Goal: Use online tool/utility: Utilize a website feature to perform a specific function

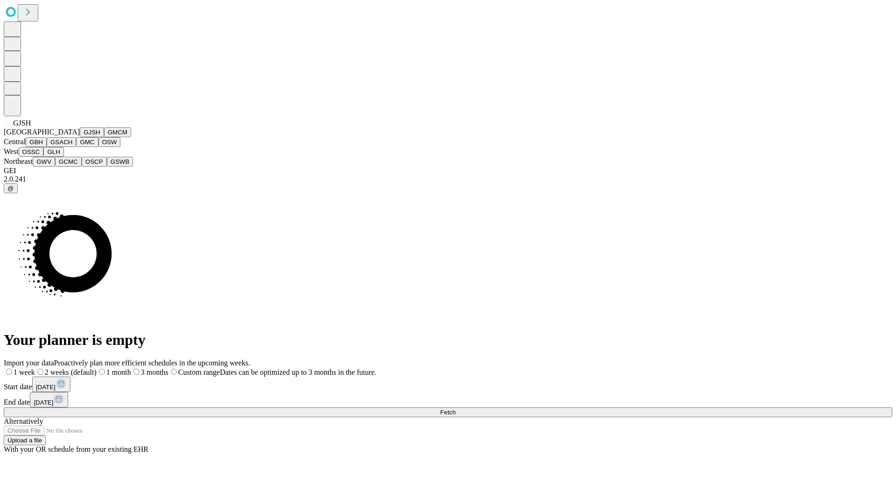
click at [80, 137] on button "GJSH" at bounding box center [92, 132] width 24 height 10
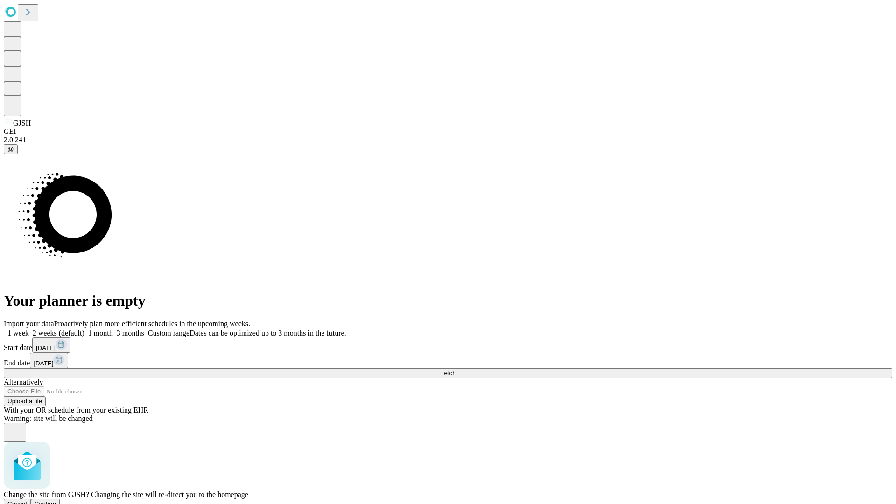
click at [56, 501] on span "Confirm" at bounding box center [46, 504] width 22 height 7
click at [85, 329] on label "2 weeks (default)" at bounding box center [57, 333] width 56 height 8
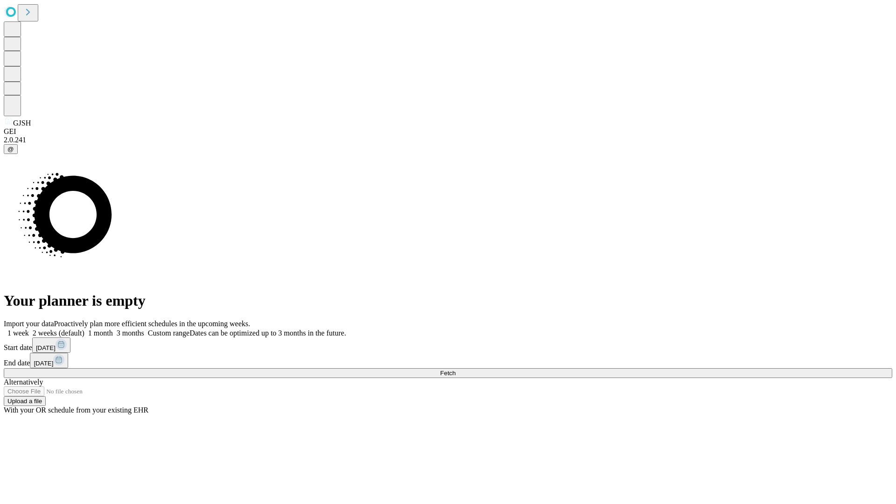
click at [456, 370] on span "Fetch" at bounding box center [447, 373] width 15 height 7
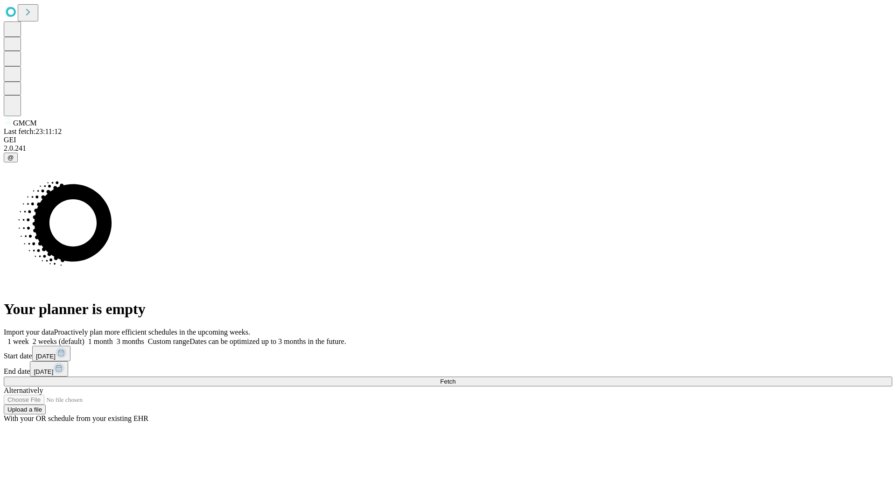
click at [85, 338] on label "2 weeks (default)" at bounding box center [57, 342] width 56 height 8
click at [456, 378] on span "Fetch" at bounding box center [447, 381] width 15 height 7
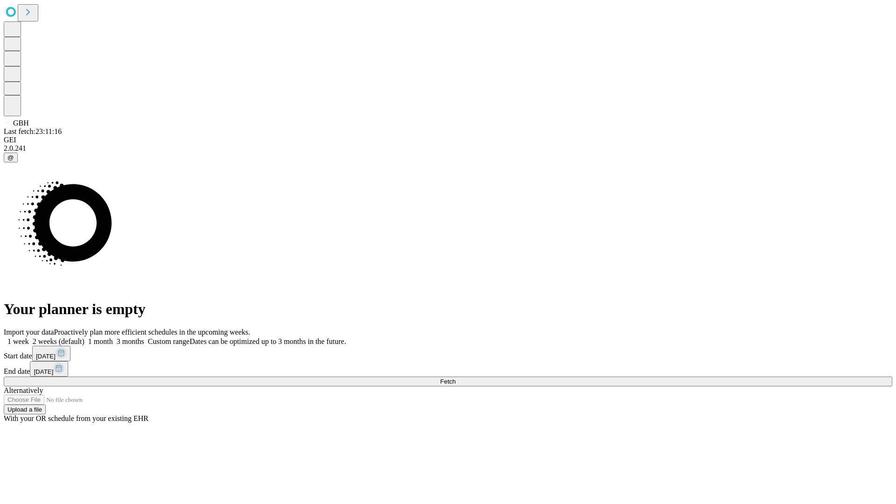
click at [456, 378] on span "Fetch" at bounding box center [447, 381] width 15 height 7
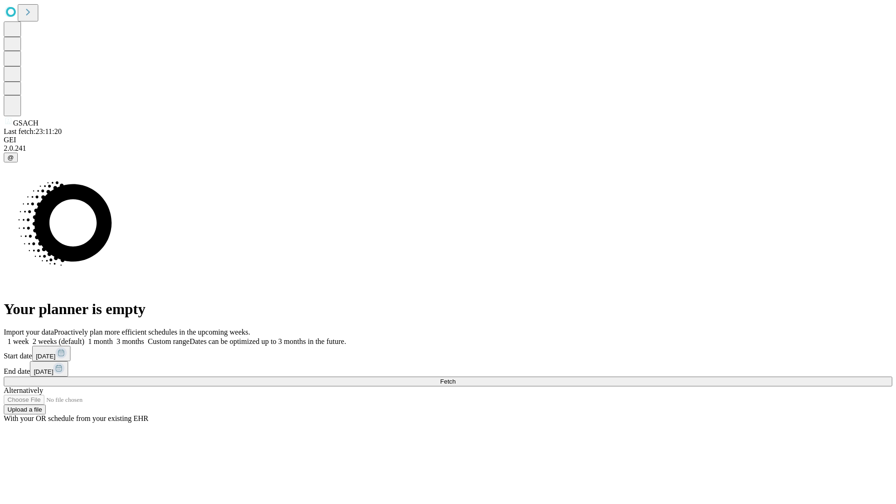
click at [85, 338] on label "2 weeks (default)" at bounding box center [57, 342] width 56 height 8
click at [456, 378] on span "Fetch" at bounding box center [447, 381] width 15 height 7
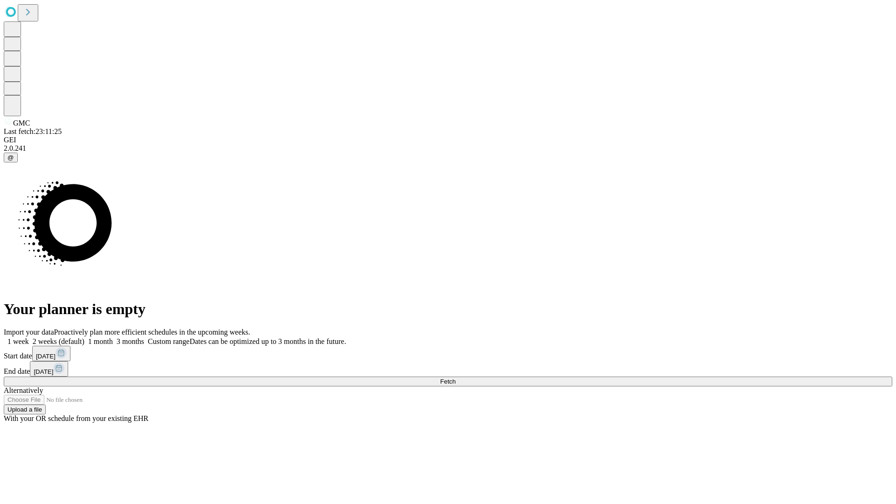
click at [456, 378] on span "Fetch" at bounding box center [447, 381] width 15 height 7
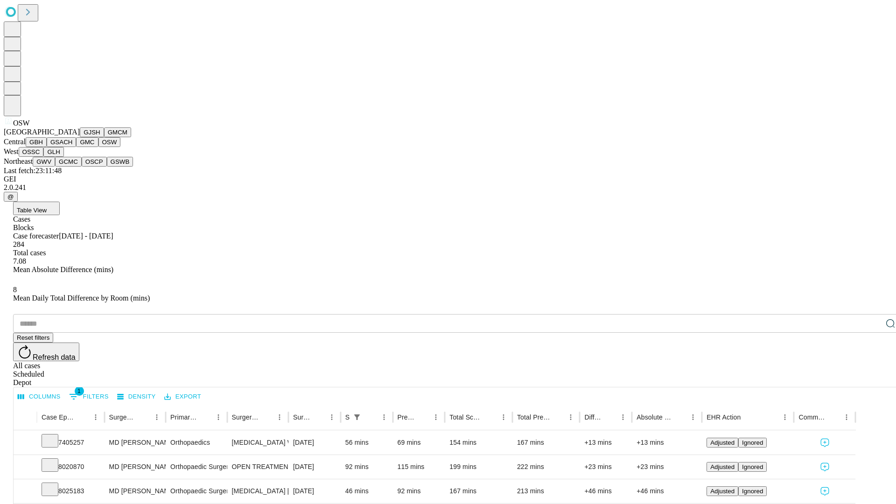
click at [44, 157] on button "OSSC" at bounding box center [31, 152] width 25 height 10
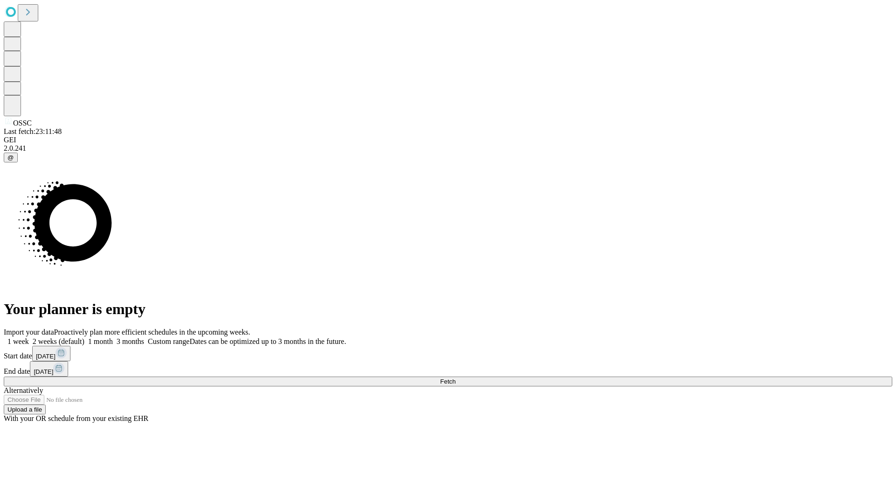
click at [85, 338] on label "2 weeks (default)" at bounding box center [57, 342] width 56 height 8
click at [456, 378] on span "Fetch" at bounding box center [447, 381] width 15 height 7
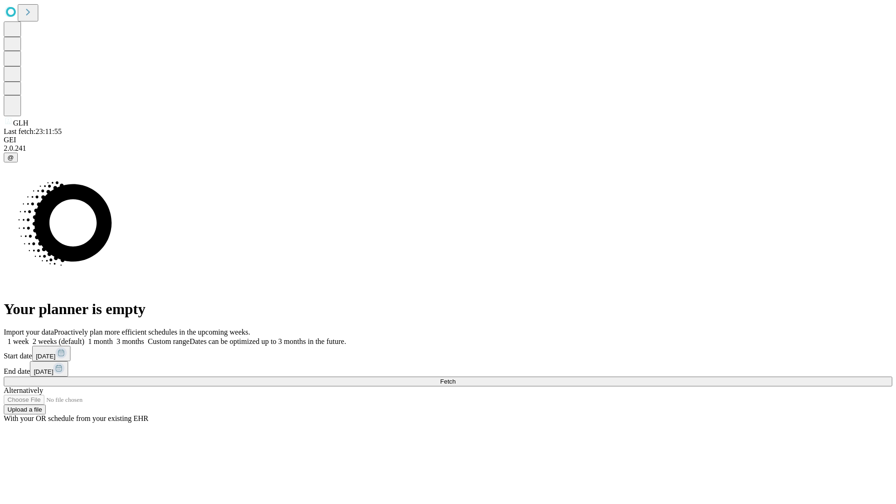
click at [85, 338] on label "2 weeks (default)" at bounding box center [57, 342] width 56 height 8
click at [456, 378] on span "Fetch" at bounding box center [447, 381] width 15 height 7
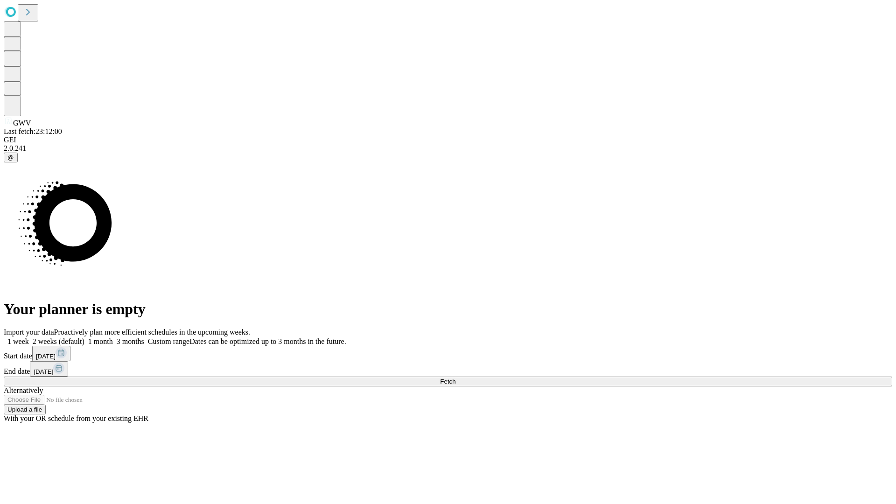
click at [456, 378] on span "Fetch" at bounding box center [447, 381] width 15 height 7
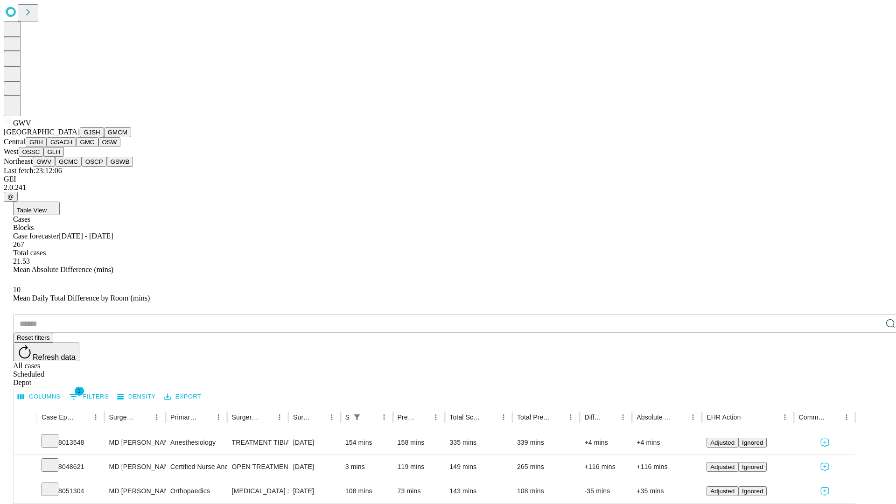
click at [72, 167] on button "GCMC" at bounding box center [68, 162] width 27 height 10
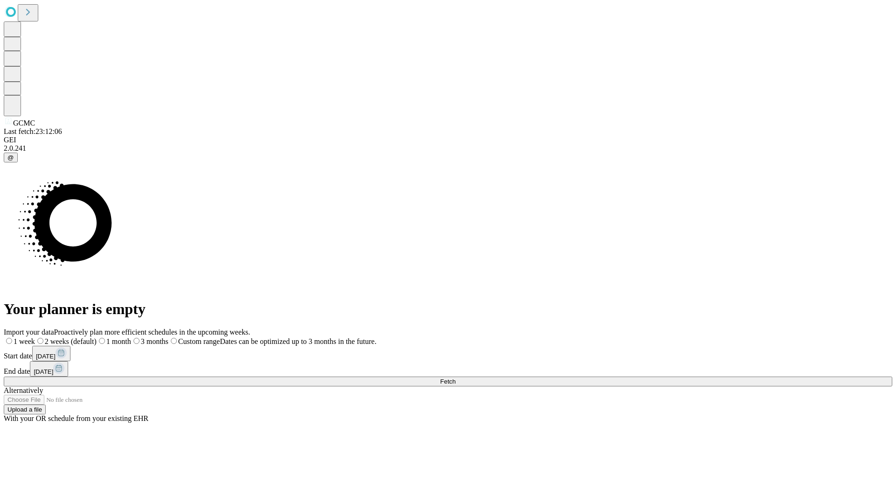
click at [97, 338] on label "2 weeks (default)" at bounding box center [66, 342] width 62 height 8
click at [456, 378] on span "Fetch" at bounding box center [447, 381] width 15 height 7
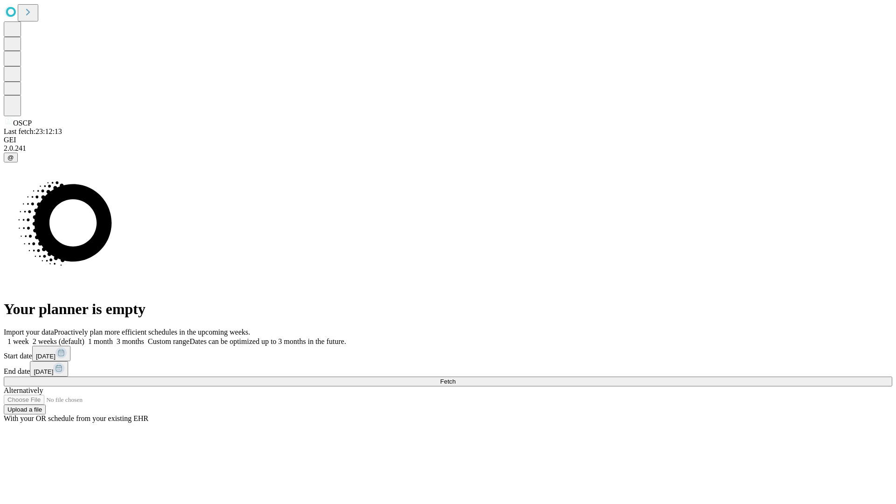
click at [85, 338] on label "2 weeks (default)" at bounding box center [57, 342] width 56 height 8
click at [456, 378] on span "Fetch" at bounding box center [447, 381] width 15 height 7
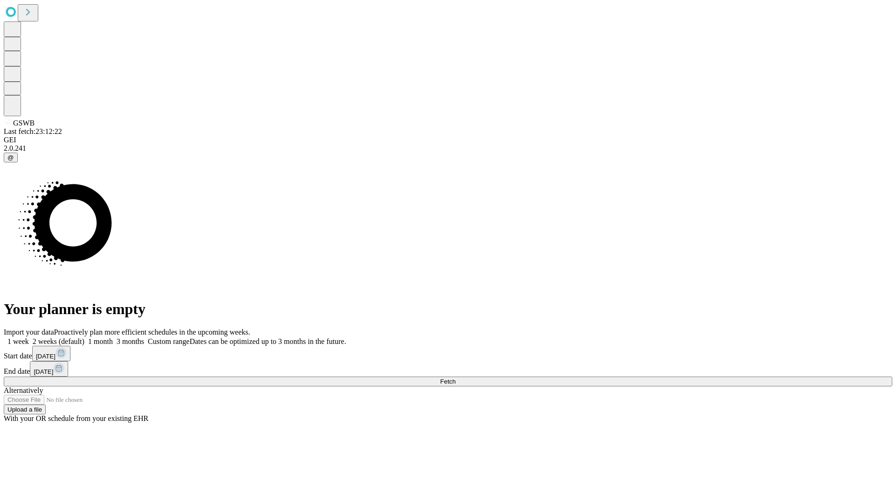
click at [85, 338] on label "2 weeks (default)" at bounding box center [57, 342] width 56 height 8
click at [456, 378] on span "Fetch" at bounding box center [447, 381] width 15 height 7
